Goal: Task Accomplishment & Management: Manage account settings

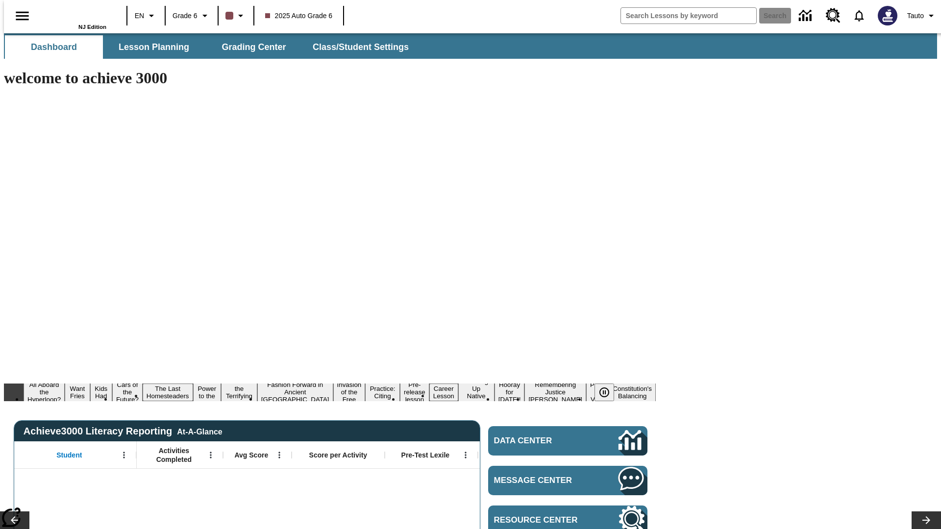
type input "-1"
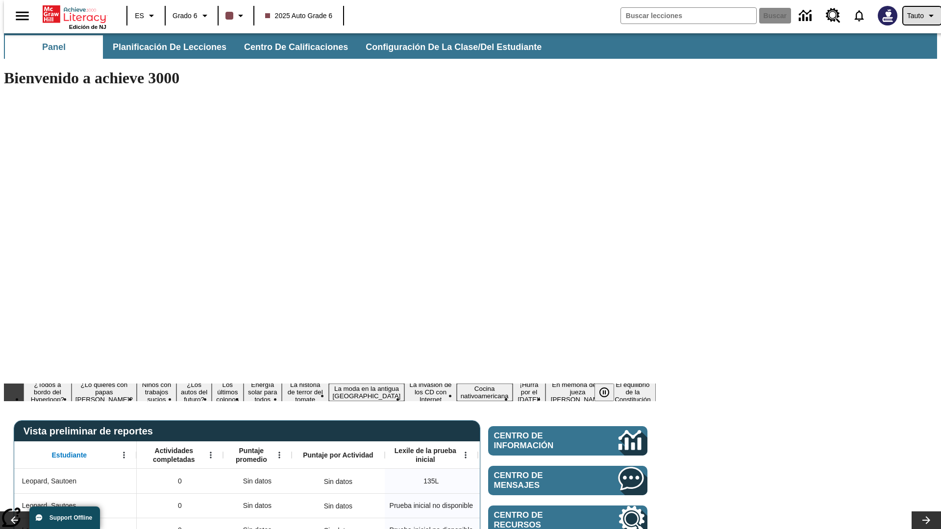
click at [917, 16] on span "Tauto" at bounding box center [915, 16] width 17 height 10
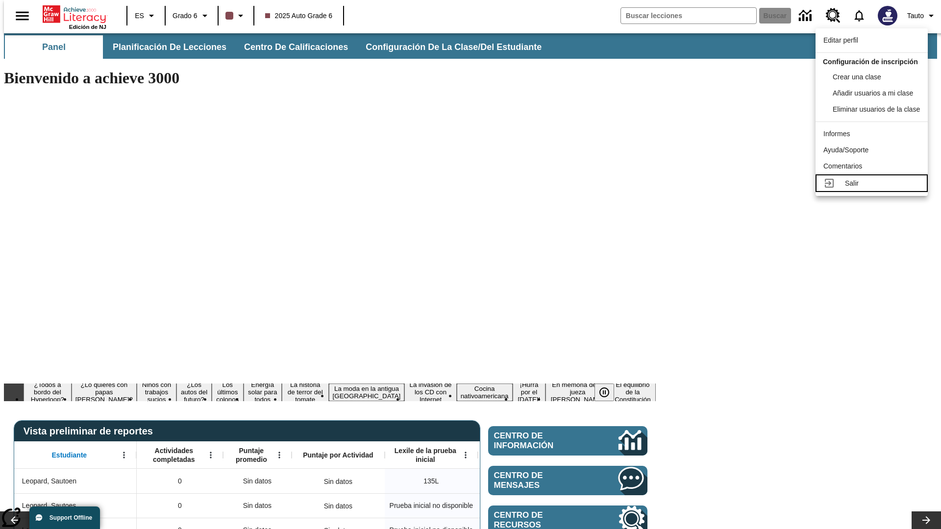
click at [874, 189] on div "Salir" at bounding box center [882, 183] width 75 height 10
